Goal: Browse casually

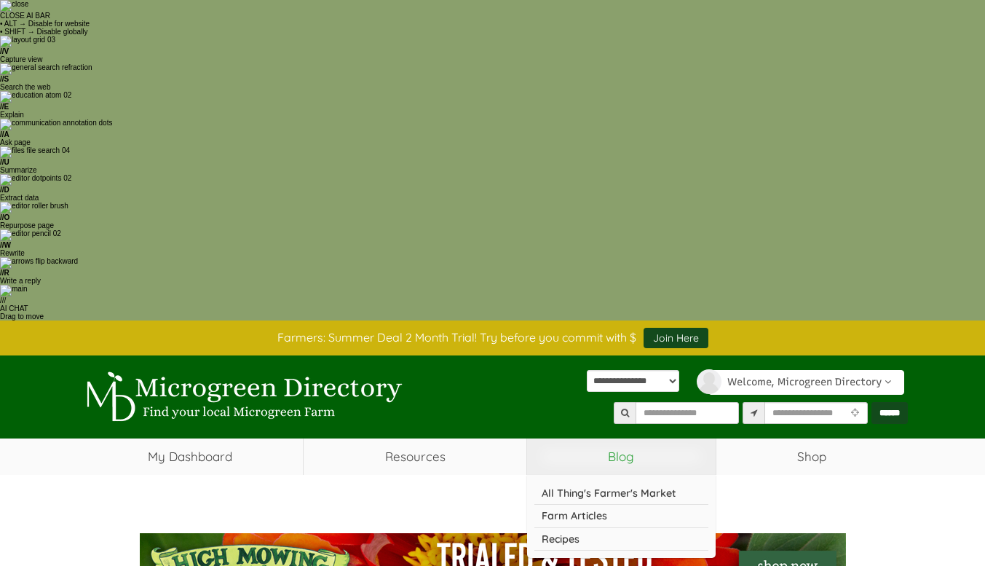
click at [654, 438] on link "Blog" at bounding box center [621, 456] width 189 height 36
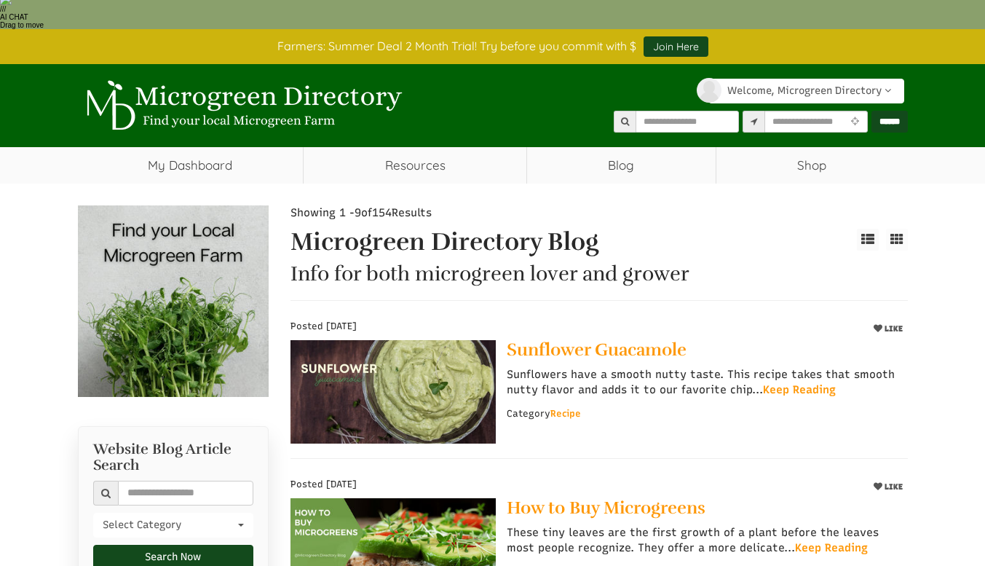
select select "Language Translate Widget"
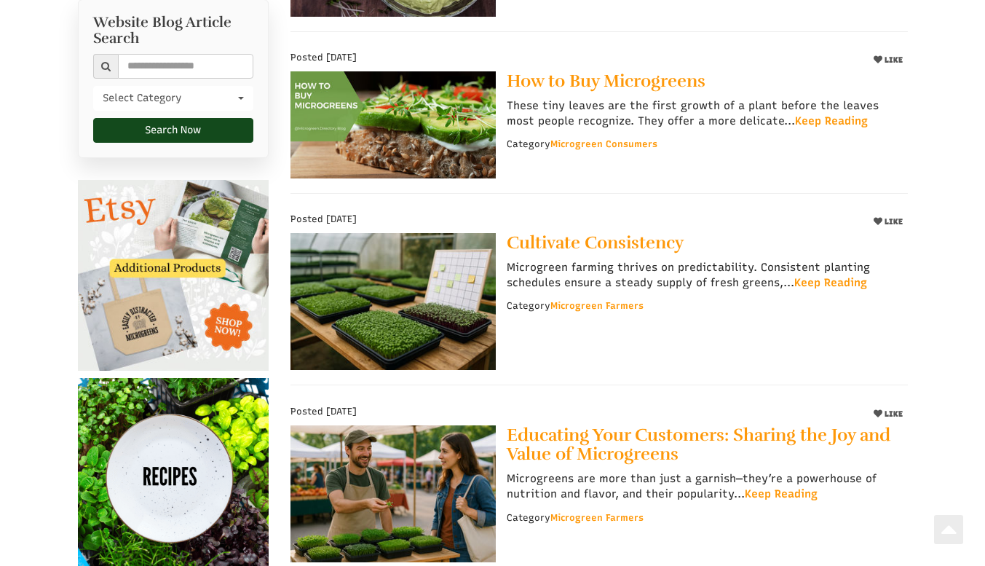
scroll to position [728, 0]
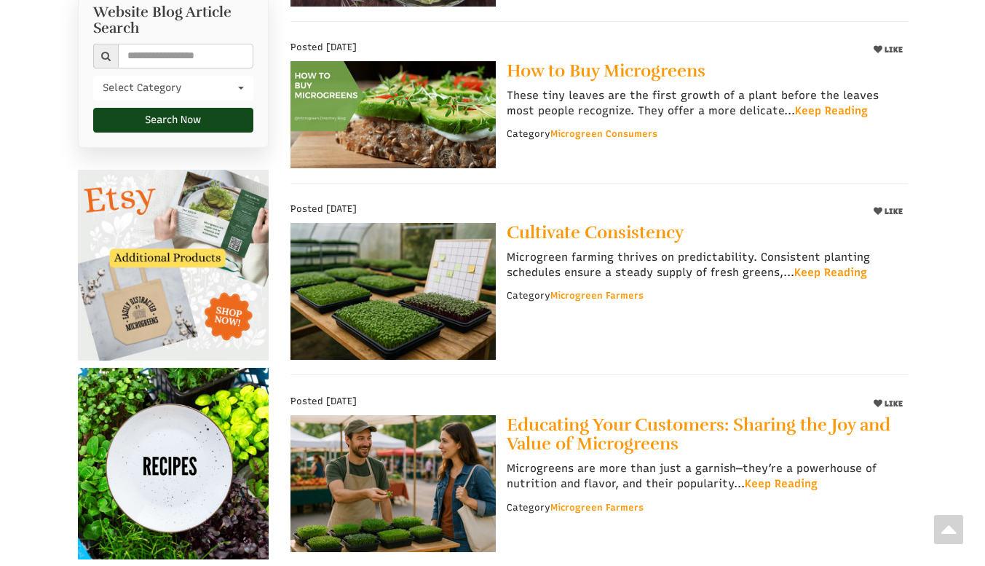
click at [217, 368] on img at bounding box center [173, 463] width 191 height 191
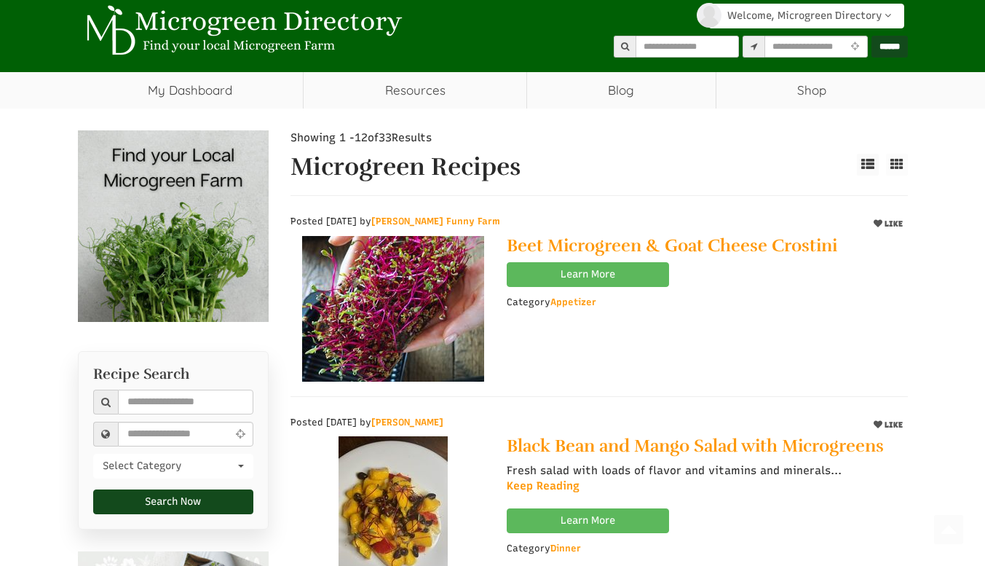
scroll to position [582, 0]
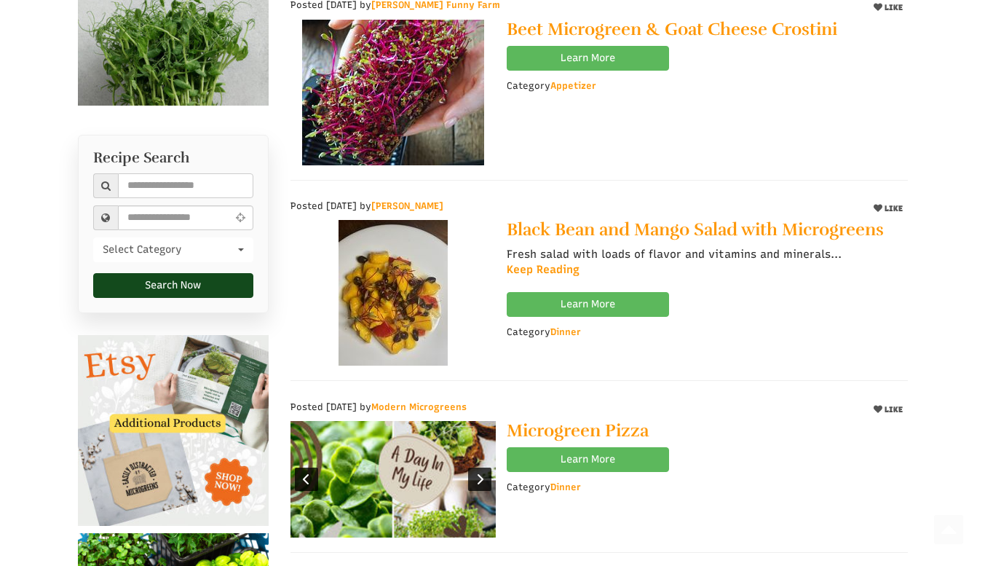
select select "Language Translate Widget"
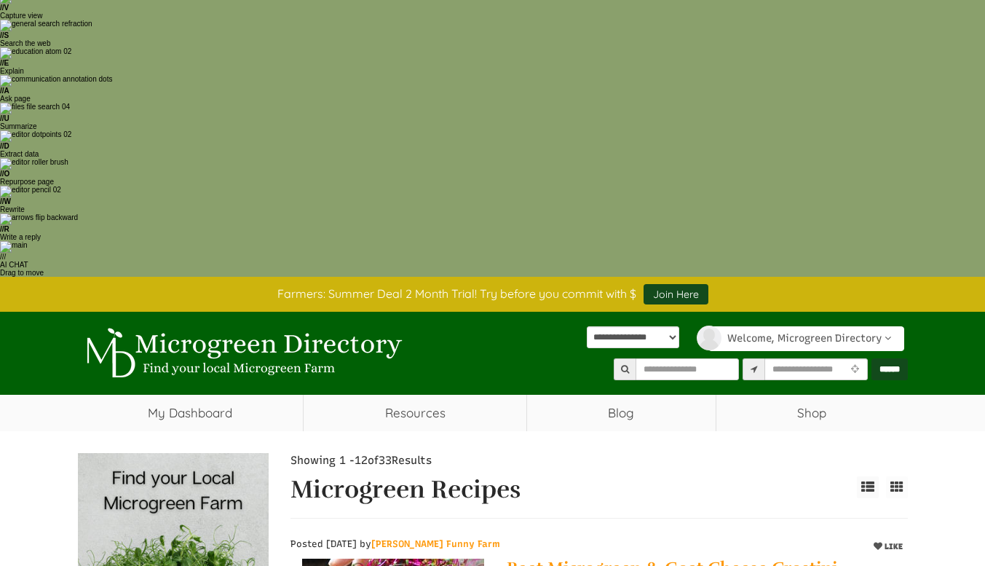
scroll to position [0, 0]
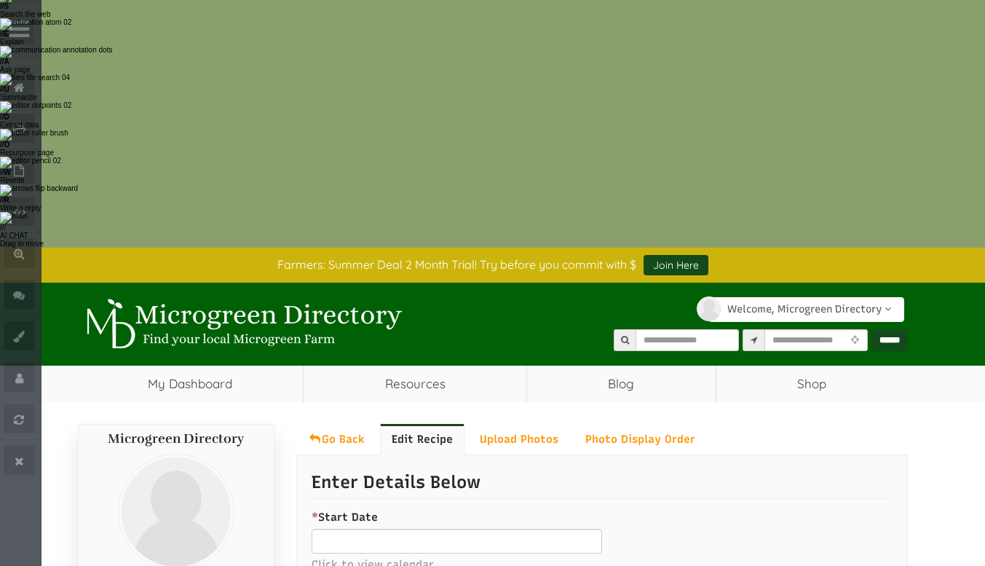
select select "Language Translate Widget"
